Goal: Entertainment & Leisure: Consume media (video, audio)

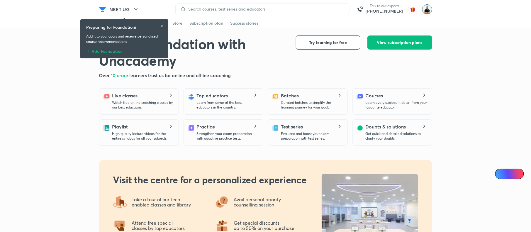
click at [428, 10] on img at bounding box center [427, 9] width 10 height 10
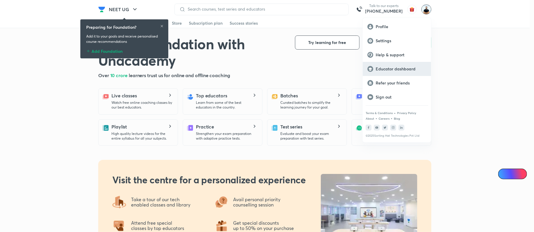
click at [400, 69] on p "Educator dashboard" at bounding box center [400, 68] width 51 height 5
